Goal: Task Accomplishment & Management: Use online tool/utility

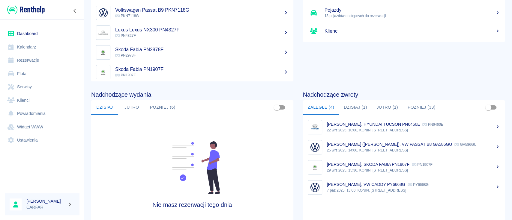
scroll to position [52, 0]
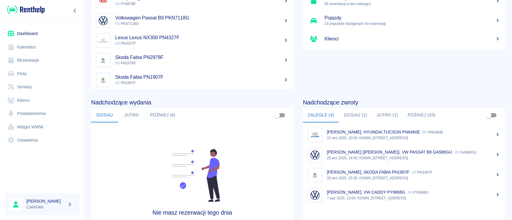
click at [45, 62] on link "Rezerwacje" at bounding box center [42, 60] width 75 height 13
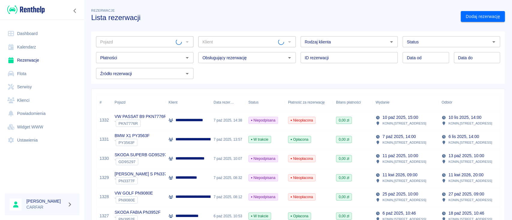
click at [163, 42] on input "Pojazd" at bounding box center [137, 41] width 78 height 7
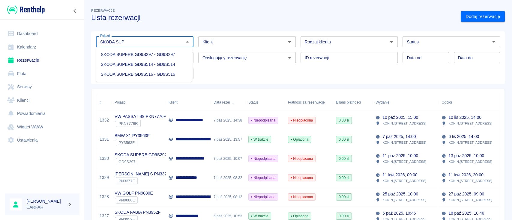
click at [167, 76] on li "SKODA SUPERB GD9S516 - GD9S516" at bounding box center [144, 75] width 96 height 10
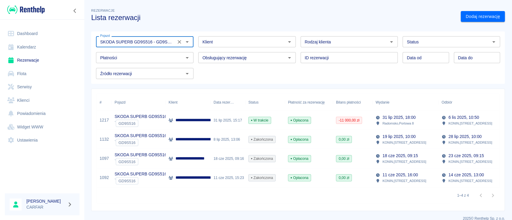
type input "SKODA SUPERB GD9S516 - GD9S516"
drag, startPoint x: 28, startPoint y: 8, endPoint x: 29, endPoint y: 3, distance: 5.5
click at [28, 8] on img at bounding box center [25, 10] width 37 height 10
